Goal: Transaction & Acquisition: Download file/media

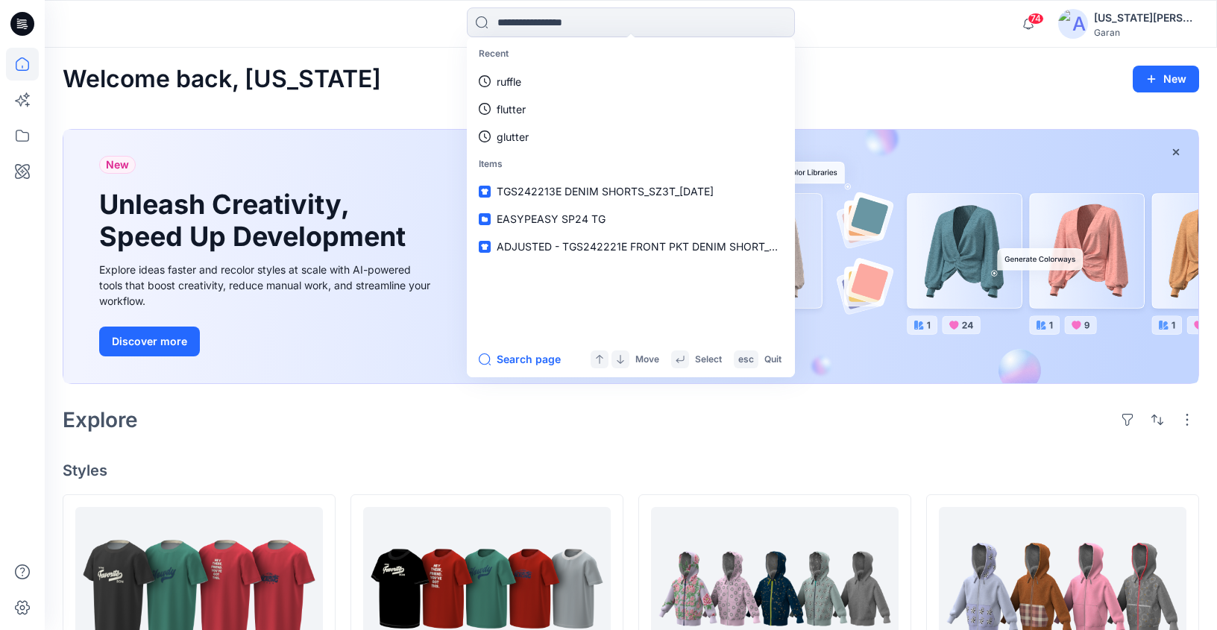
click at [985, 41] on div "Recent ruffle flutter glutter Items TGS242213E DENIM SHORTS_SZ3T_[DATE] EASYPEA…" at bounding box center [631, 24] width 1173 height 48
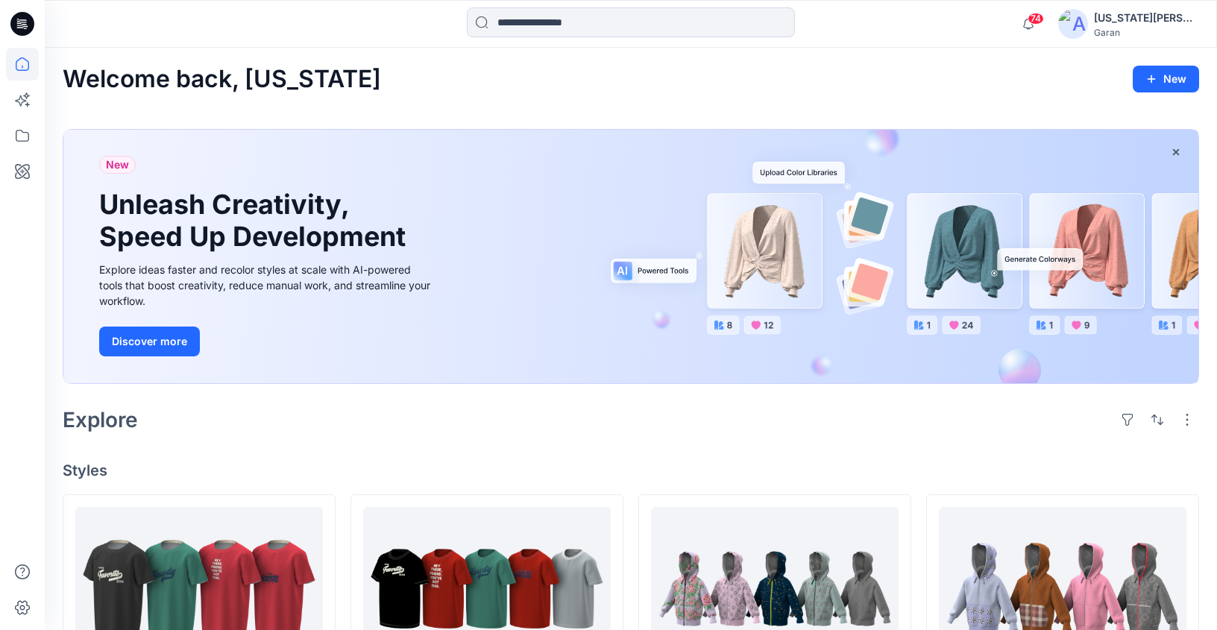
click at [583, 46] on div "74 Notifications [PERSON_NAME] has updated GRAPHIC TEE_Final_AddieFarrellbw wit…" at bounding box center [631, 24] width 1173 height 48
click at [21, 117] on div at bounding box center [22, 339] width 33 height 583
click at [22, 123] on icon at bounding box center [22, 135] width 33 height 33
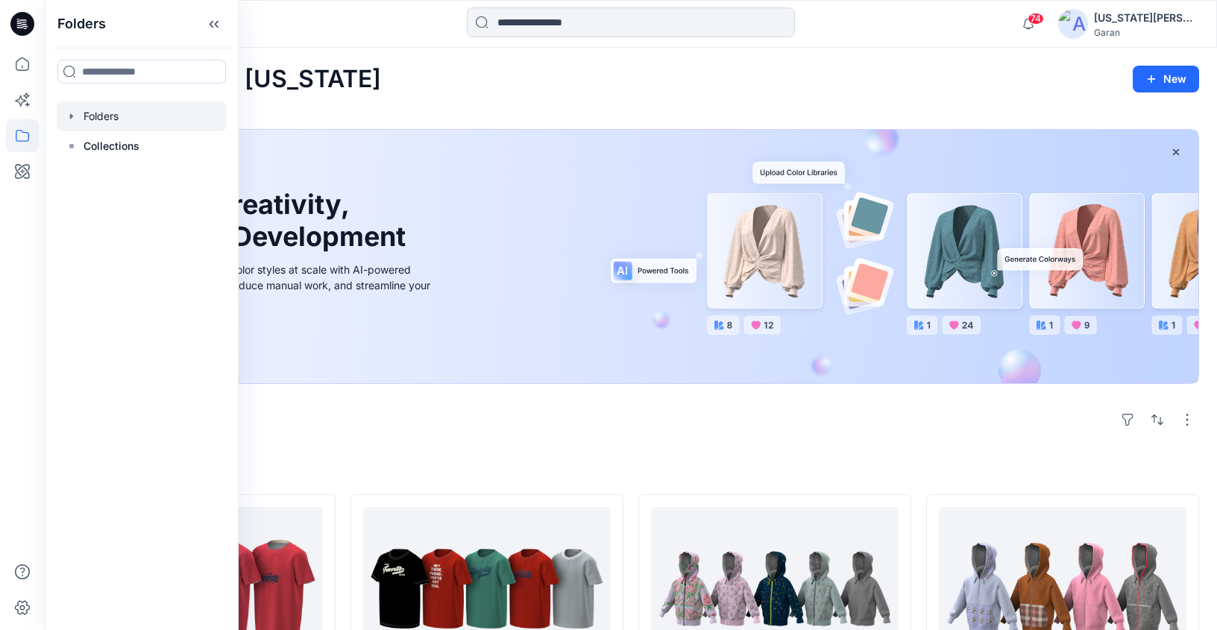
click at [122, 122] on div at bounding box center [142, 116] width 170 height 30
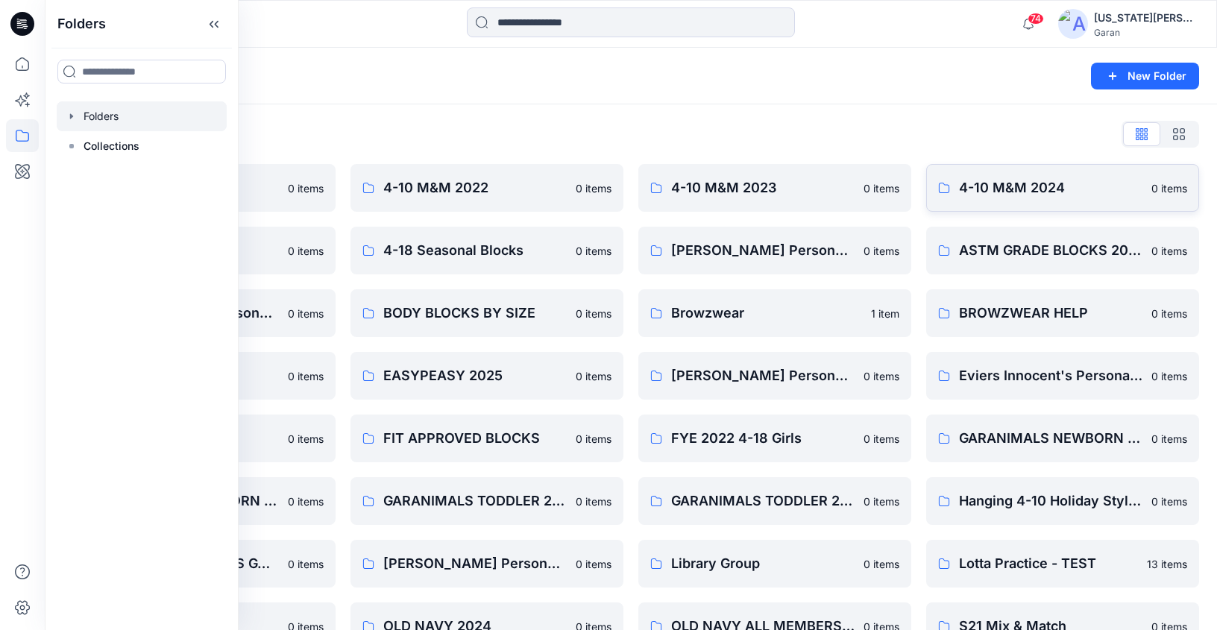
click at [1008, 191] on p "4-10 M&M 2024" at bounding box center [1050, 188] width 183 height 21
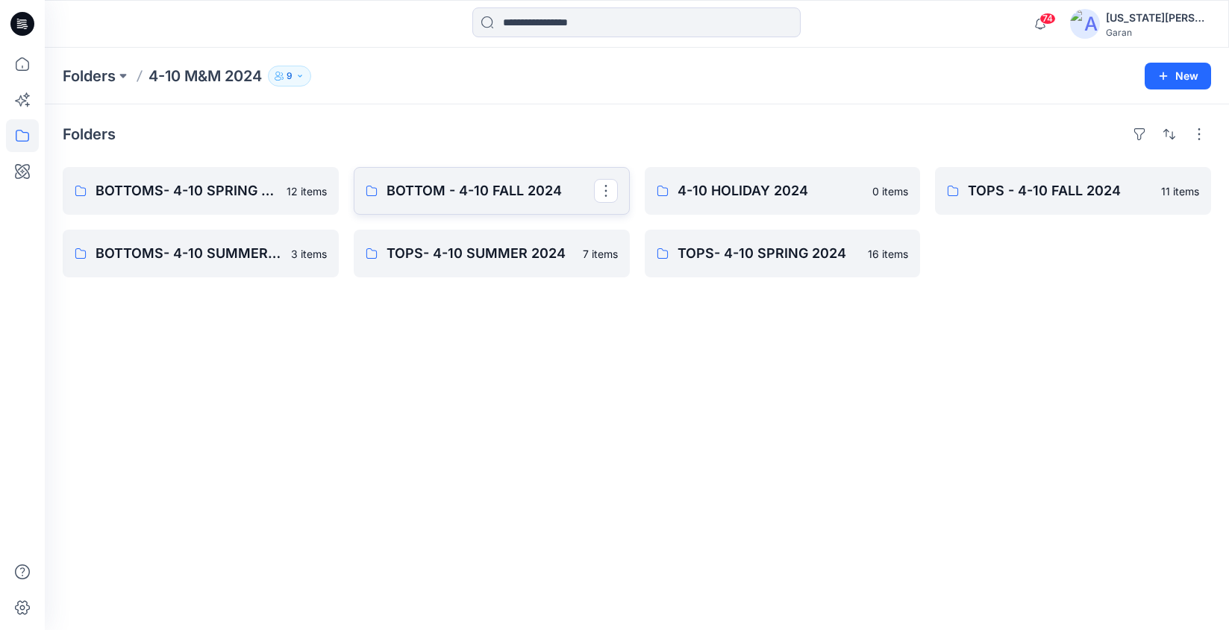
click at [507, 192] on p "BOTTOM - 4-10 FALL 2024" at bounding box center [489, 191] width 207 height 21
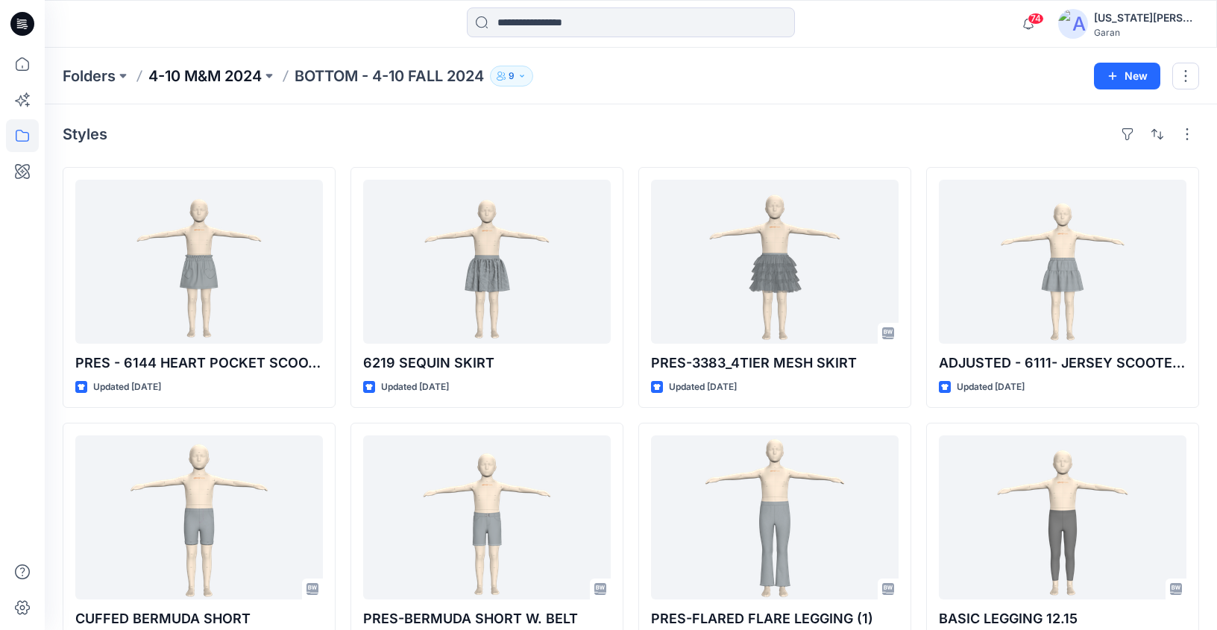
click at [257, 72] on p "4-10 M&M 2024" at bounding box center [204, 76] width 113 height 21
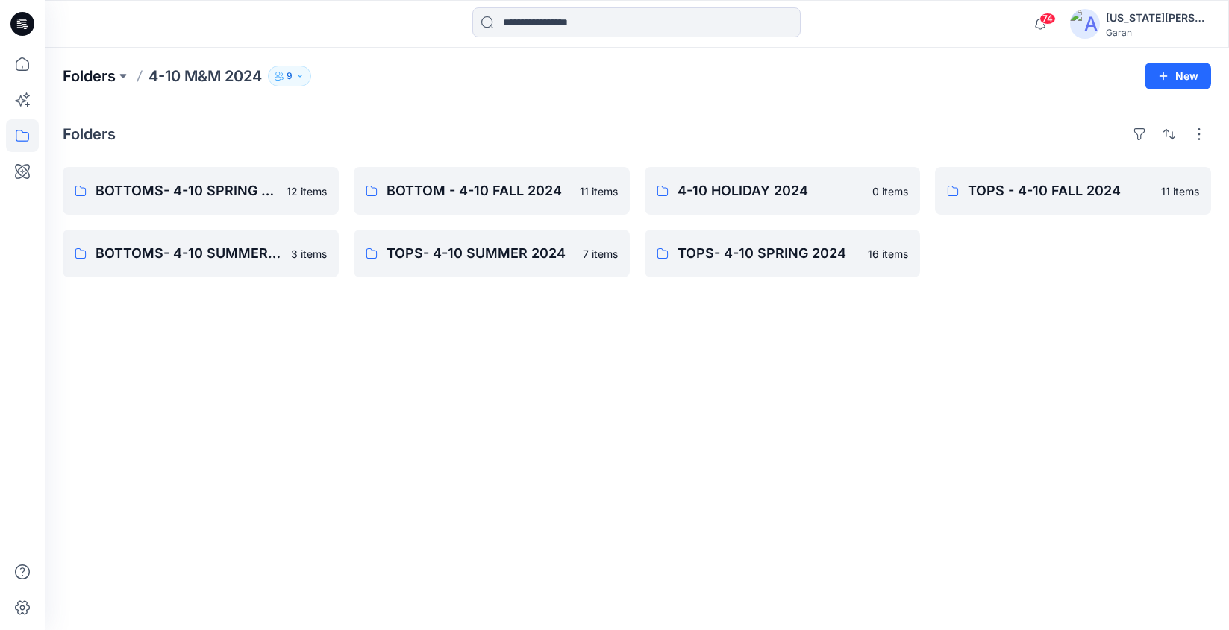
click at [116, 72] on p "Folders" at bounding box center [89, 76] width 53 height 21
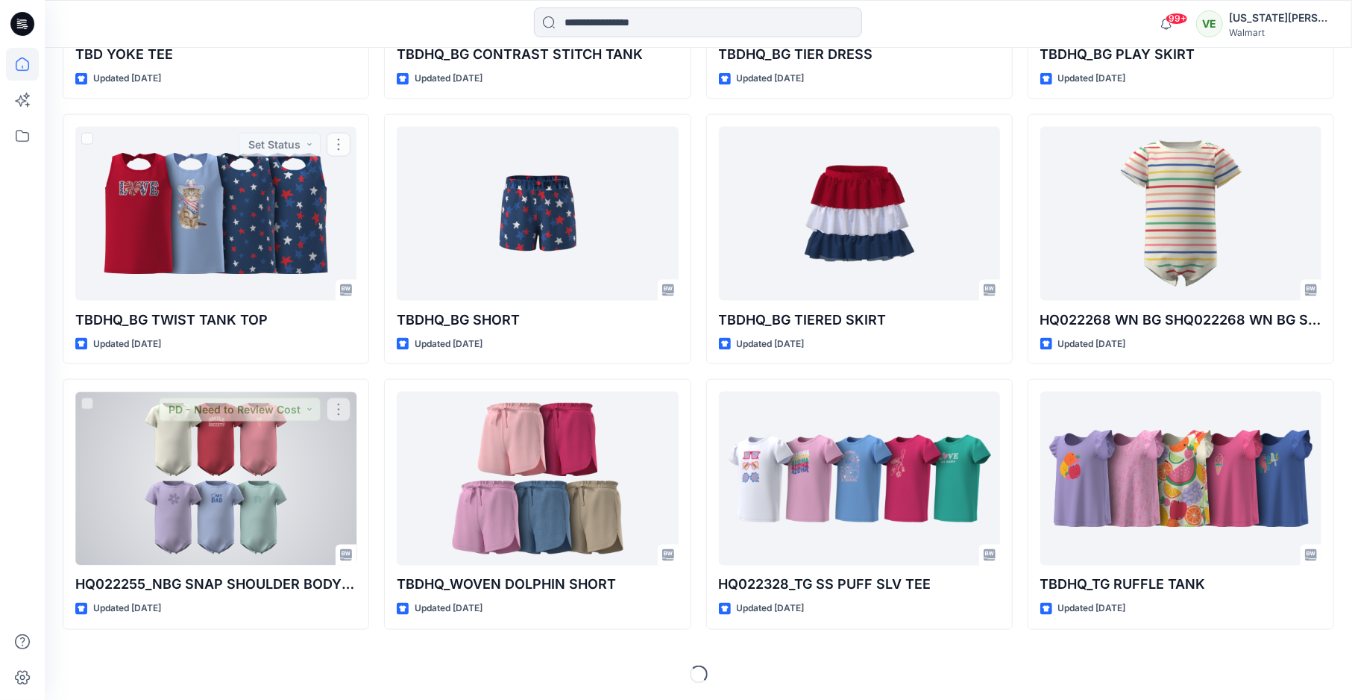
scroll to position [1449, 0]
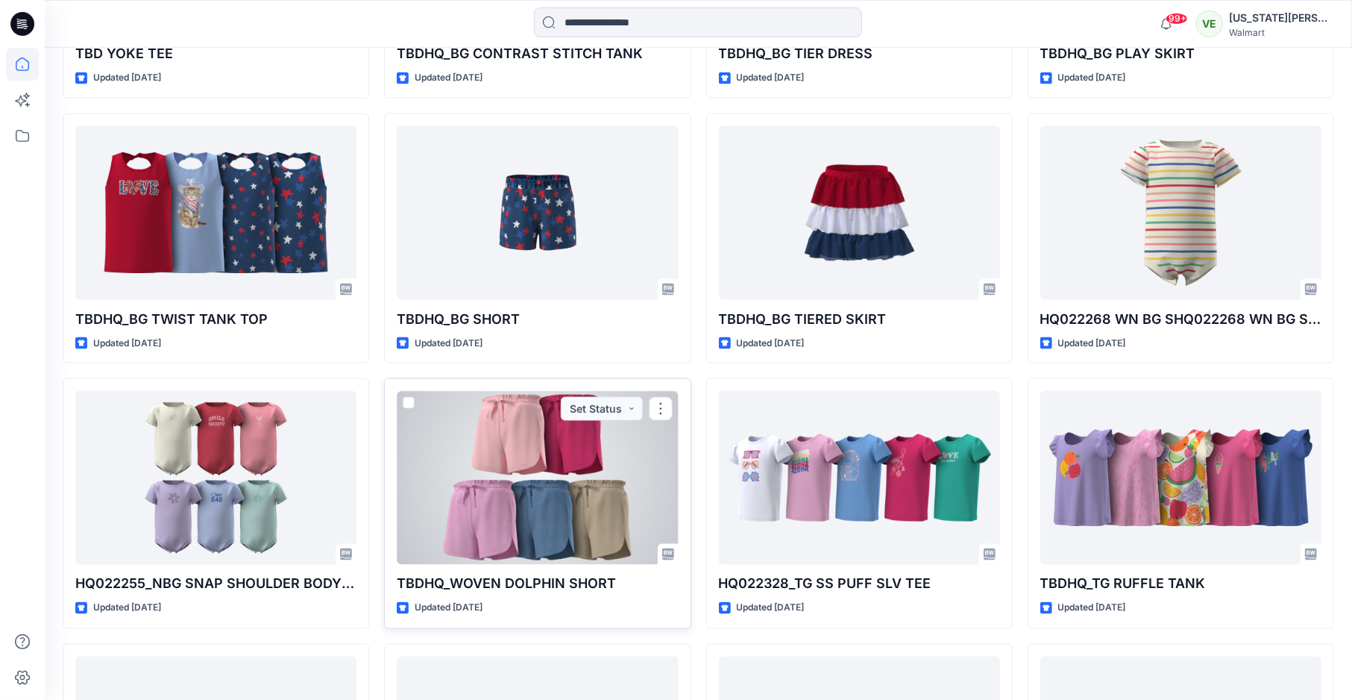
click at [526, 492] on div at bounding box center [537, 478] width 281 height 174
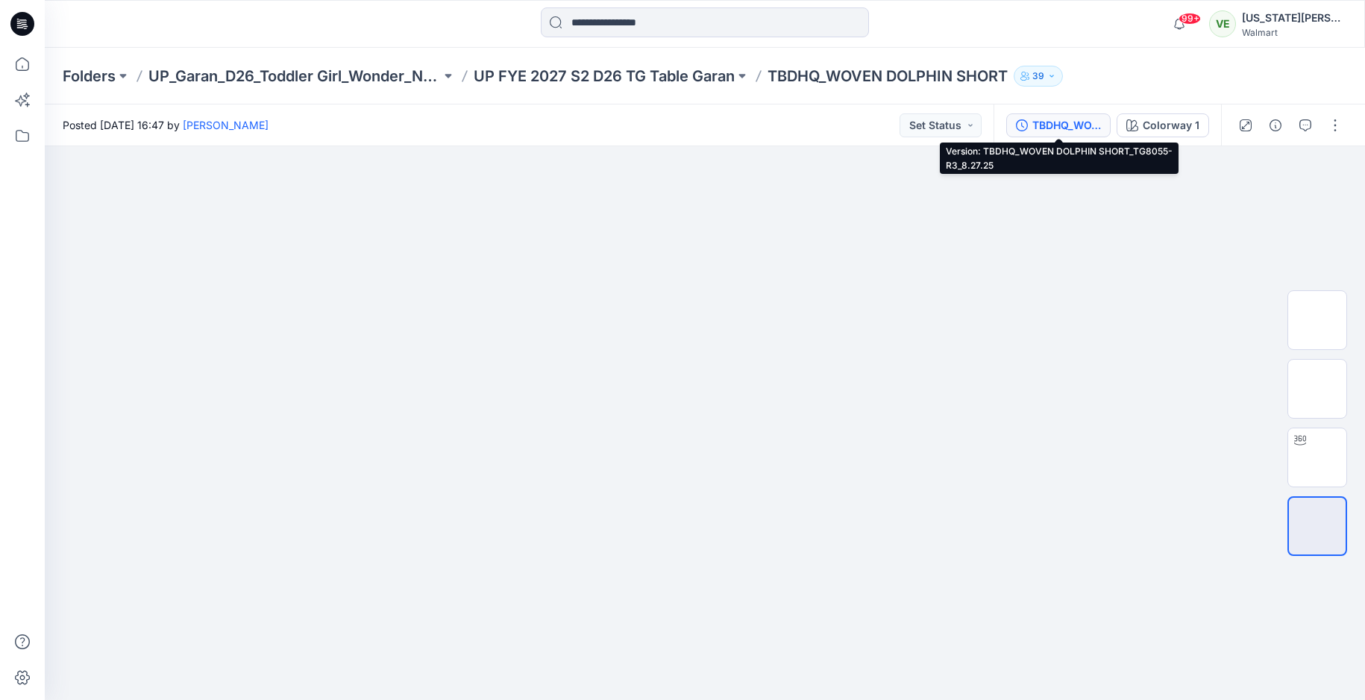
click at [1083, 134] on button "TBDHQ_WOVEN DOLPHIN SHORT_TG8055-R3_8.27.25" at bounding box center [1058, 125] width 104 height 24
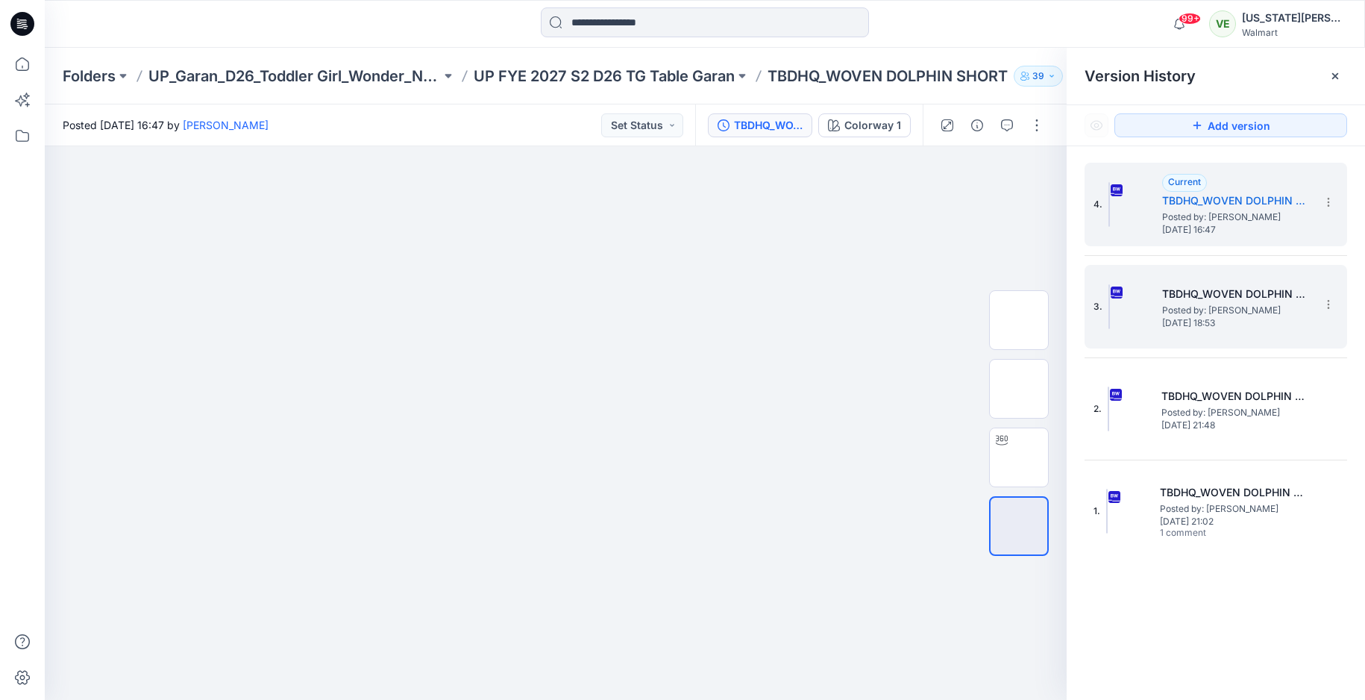
click at [1182, 328] on span "Thursday, September 04, 2025 18:53" at bounding box center [1236, 323] width 149 height 10
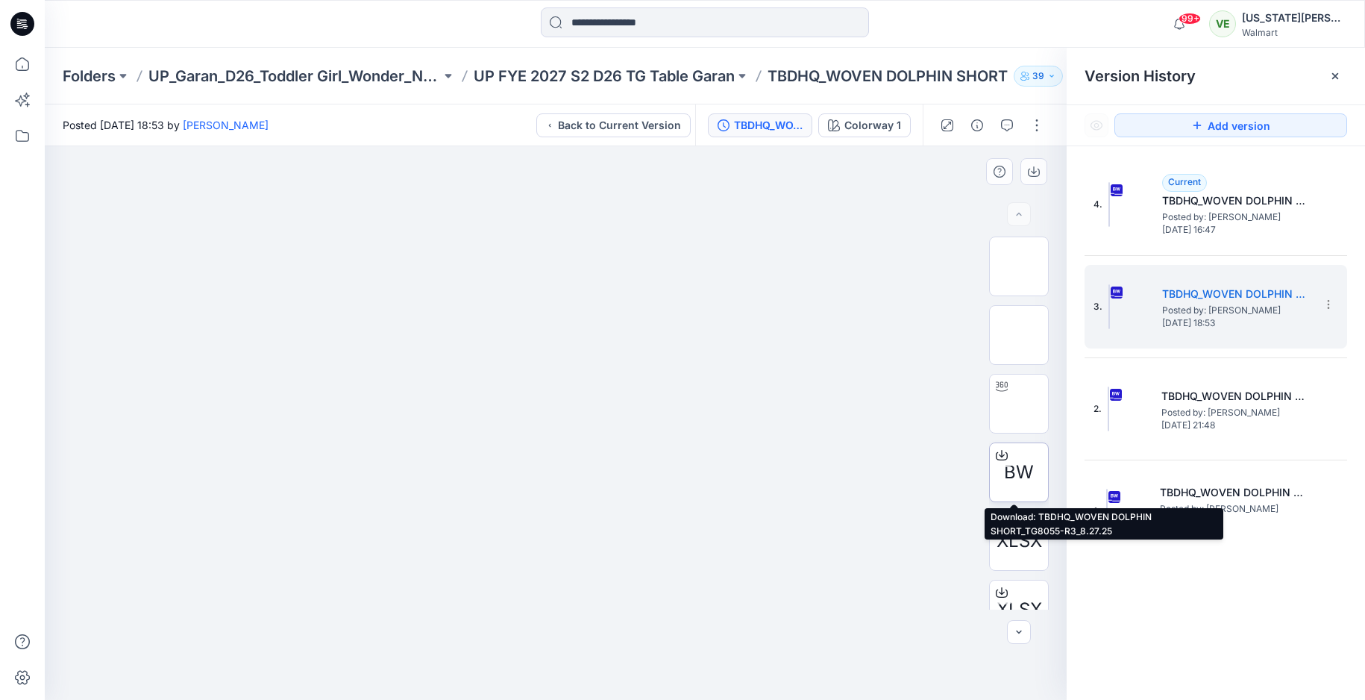
click at [1005, 452] on div at bounding box center [1002, 455] width 24 height 24
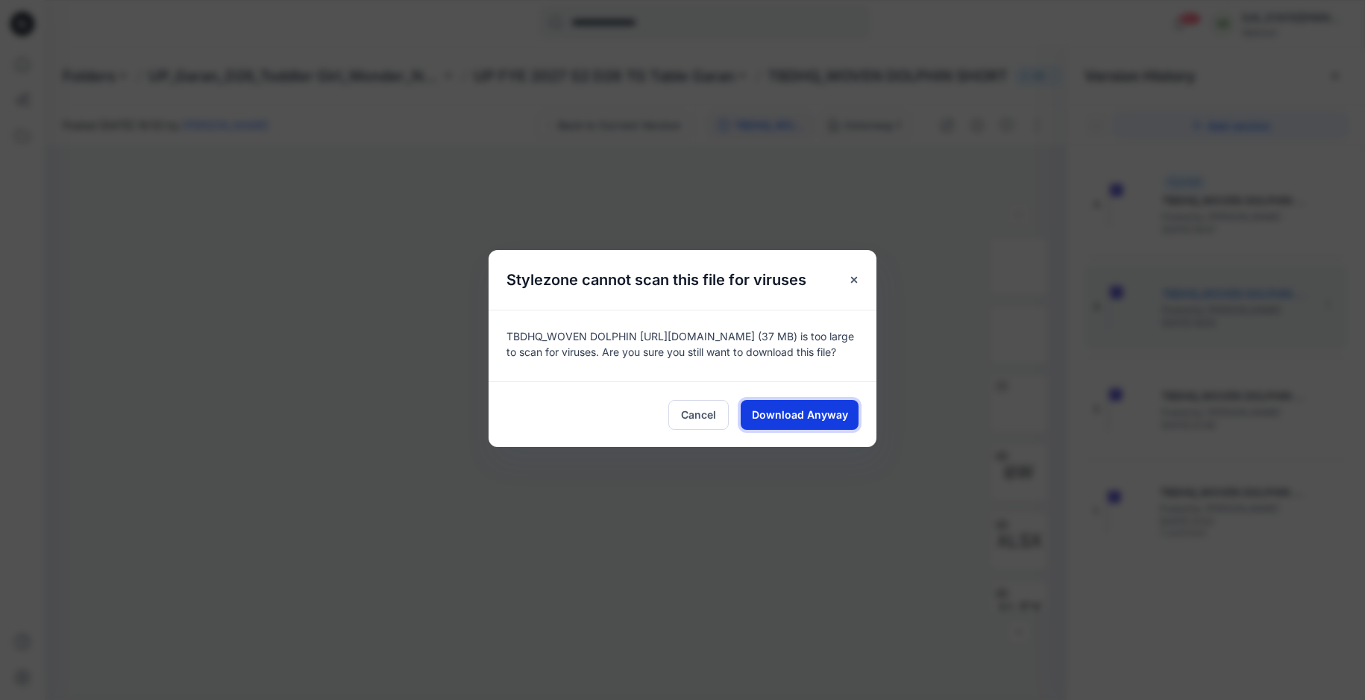
click at [790, 417] on span "Download Anyway" at bounding box center [800, 415] width 96 height 16
